Goal: Find contact information: Obtain details needed to contact an individual or organization

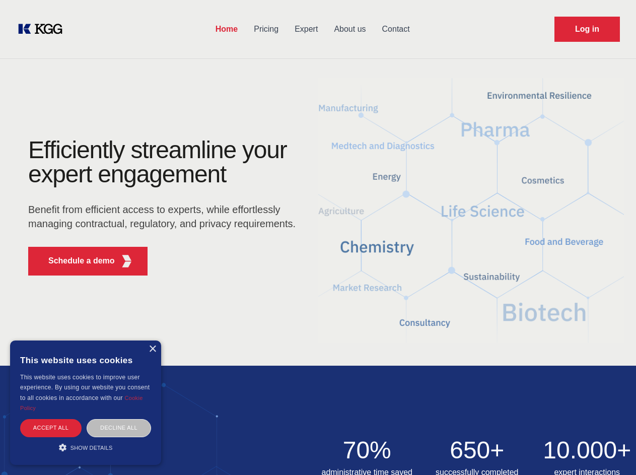
click at [318, 237] on div "Efficiently streamline your expert engagement Benefit from efficient access to …" at bounding box center [165, 211] width 306 height 146
click at [76, 261] on p "Schedule a demo" at bounding box center [81, 261] width 66 height 12
click at [152, 349] on div "× This website uses cookies This website uses cookies to improve user experienc…" at bounding box center [85, 402] width 151 height 124
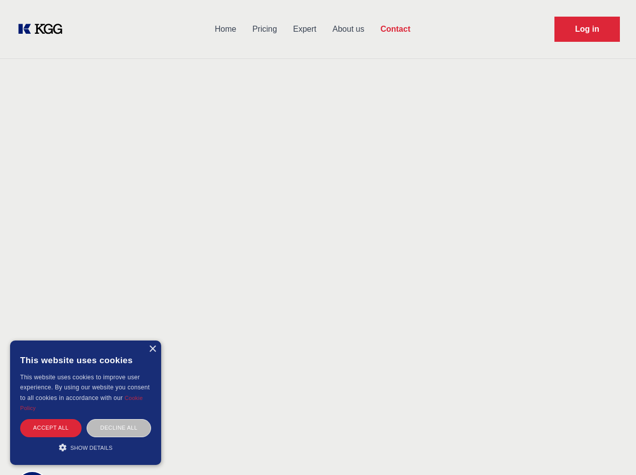
click at [51, 428] on div "Accept all" at bounding box center [50, 428] width 61 height 18
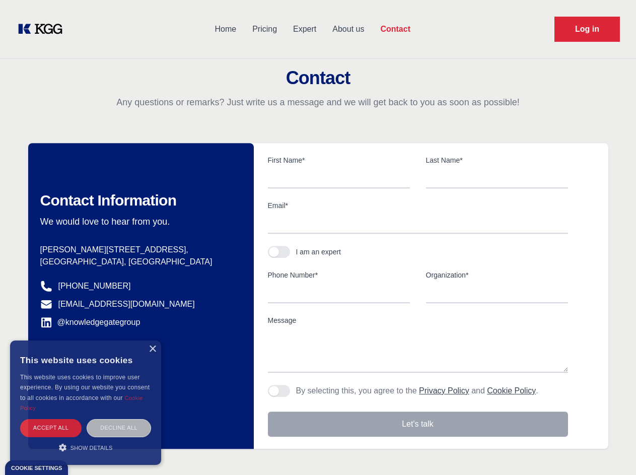
click at [119, 428] on div "Contact Information We would love to hear from you. Postal address [PERSON_NAME…" at bounding box center [141, 296] width 226 height 306
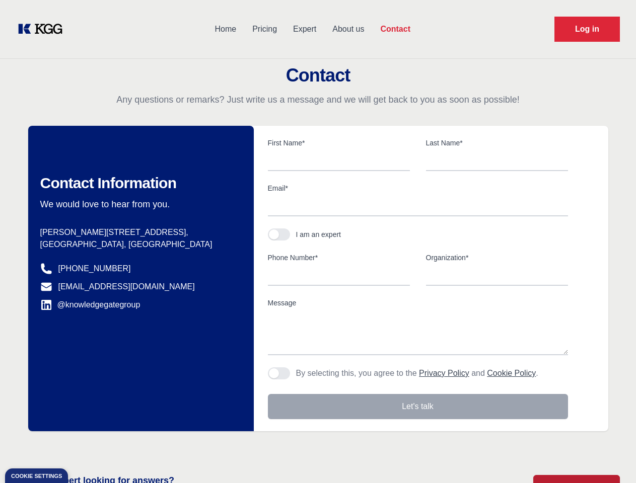
click at [86, 447] on main "Contact Any questions or remarks? Just write us a message and we will get back …" at bounding box center [318, 262] width 636 height 524
